Goal: Task Accomplishment & Management: Use online tool/utility

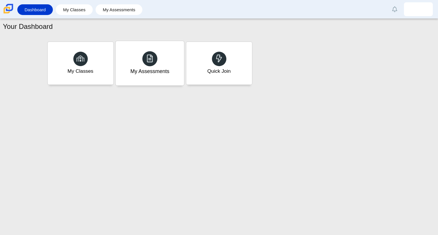
click at [141, 73] on div "My Assessments" at bounding box center [149, 72] width 39 height 8
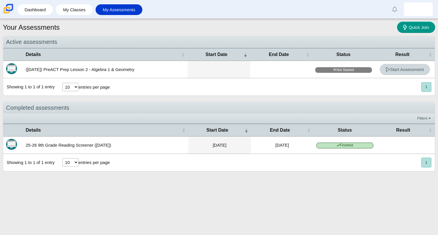
click at [393, 70] on span "Start Assessment" at bounding box center [405, 69] width 38 height 5
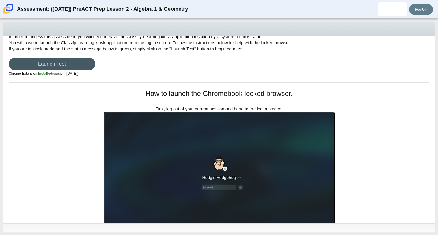
scroll to position [15, 0]
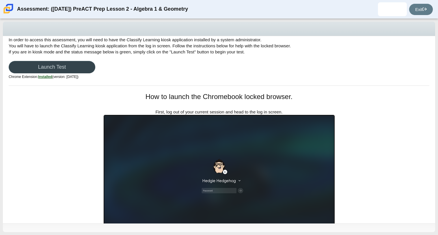
click at [71, 66] on link "Launch Test" at bounding box center [52, 67] width 87 height 12
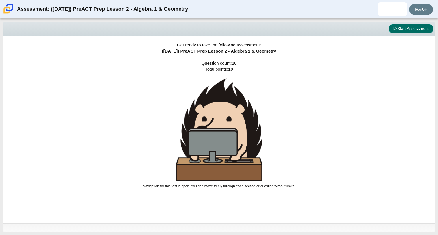
click at [411, 33] on button "Start Assessment" at bounding box center [411, 29] width 45 height 10
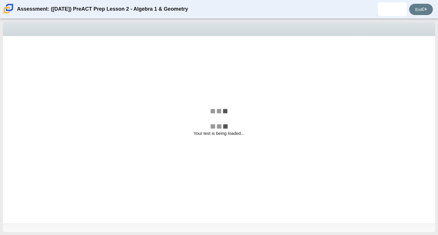
select select "bbf5d072-3e0b-44c4-9a12-6e7c9033f65b"
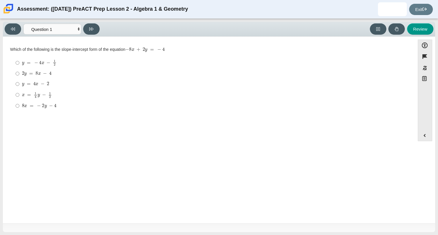
click at [52, 104] on mjx-c "Assessment items" at bounding box center [51, 105] width 4 height 3
click at [19, 104] on input "8 x = − 2 y − 4 8 x = − 2 y − 4" at bounding box center [18, 105] width 4 height 10
radio input "true"
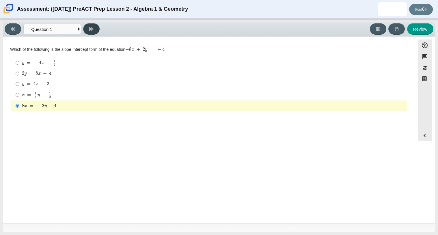
click at [91, 33] on button at bounding box center [91, 28] width 16 height 11
select select "ed62e223-81bd-4cbf-ab48-ab975844bd1f"
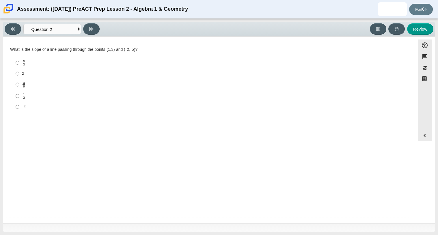
click at [55, 115] on div "Question What is the slope of a line passing through the points (1,3) and (-2,-…" at bounding box center [209, 80] width 406 height 71
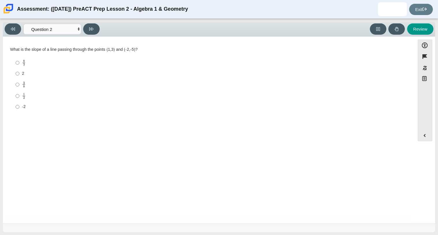
click at [55, 115] on div "Question What is the slope of a line passing through the points (1,3) and (-2,-…" at bounding box center [209, 80] width 406 height 71
click at [30, 99] on div "1 2" at bounding box center [213, 96] width 383 height 6
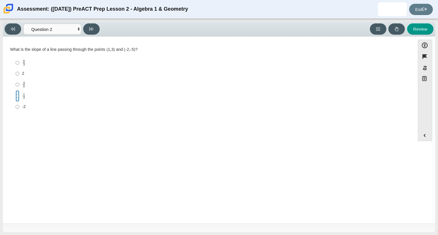
click at [19, 99] on input "1 2 1 half" at bounding box center [18, 95] width 4 height 11
radio input "true"
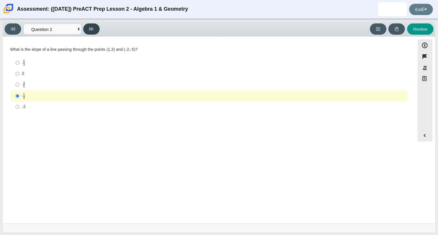
click at [93, 32] on button at bounding box center [91, 28] width 16 height 11
select select "97f4f5fa-a52e-4fed-af51-565bfcdf47cb"
